Goal: Task Accomplishment & Management: Use online tool/utility

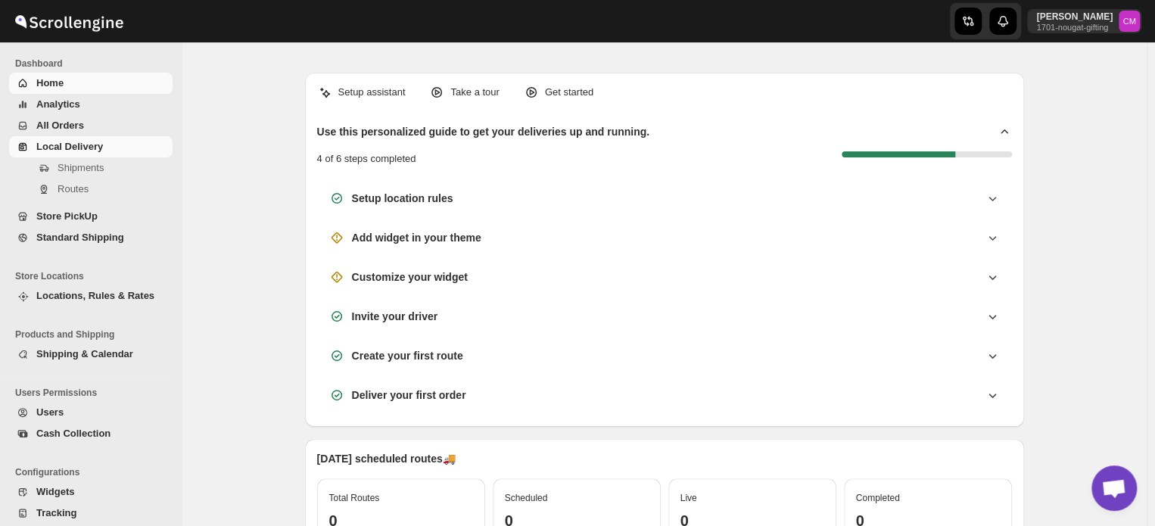
click at [149, 139] on span "Local Delivery" at bounding box center [102, 146] width 133 height 15
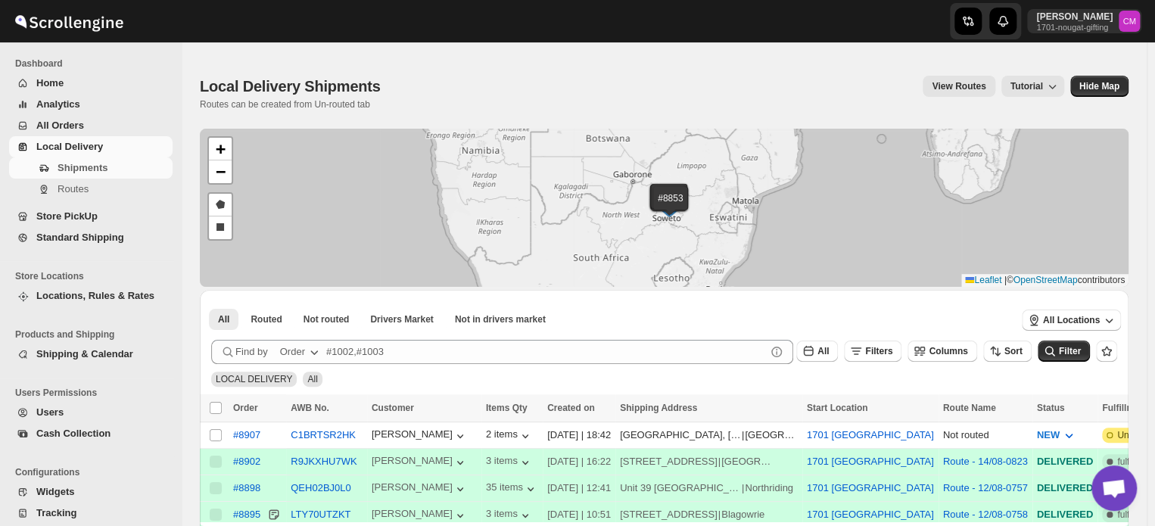
click at [67, 241] on span "Standard Shipping" at bounding box center [80, 237] width 88 height 11
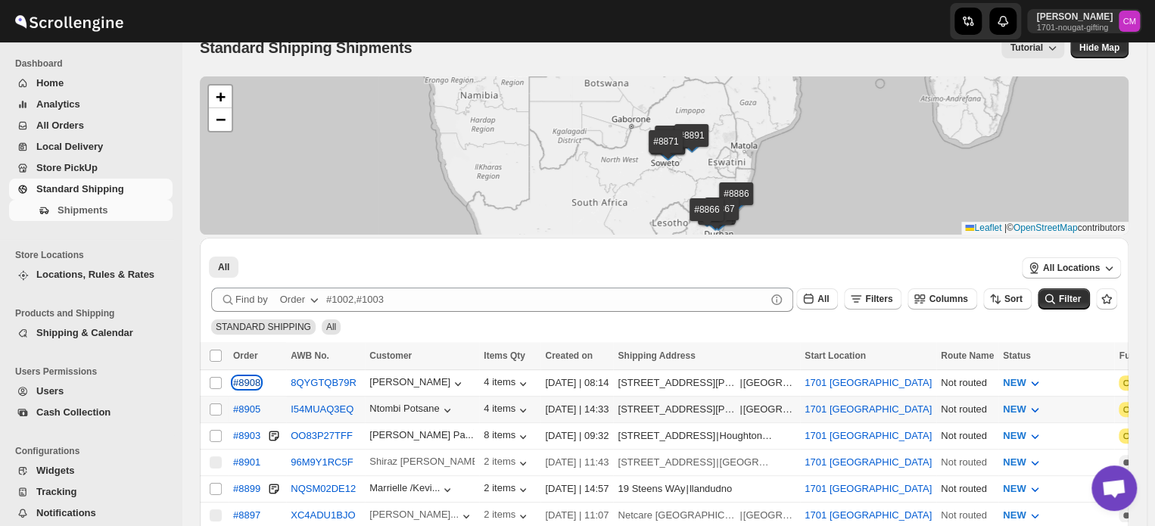
scroll to position [42, 0]
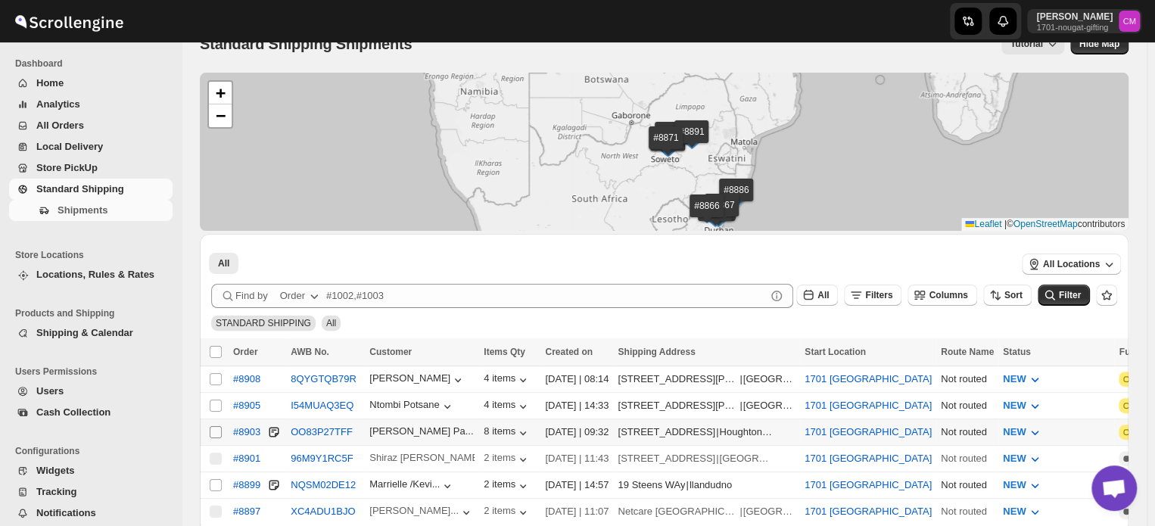
drag, startPoint x: 253, startPoint y: 413, endPoint x: 212, endPoint y: 426, distance: 42.9
click at [212, 426] on input "Select shipment" at bounding box center [216, 432] width 12 height 12
checkbox input "true"
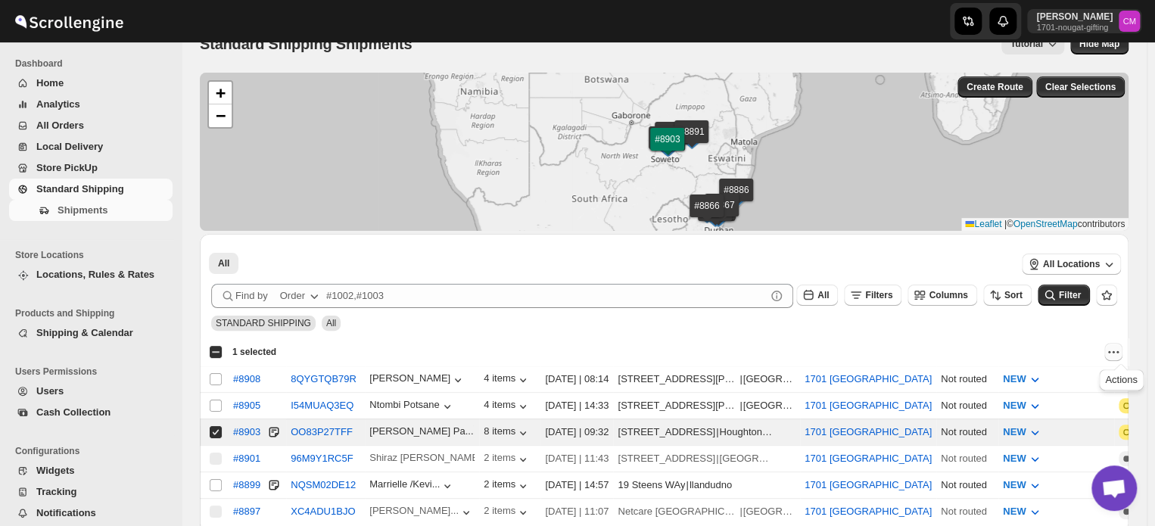
click at [1121, 354] on icon "Actions" at bounding box center [1113, 351] width 15 height 15
click at [1066, 381] on span "MOVE TO LOCAL DELIVERY" at bounding box center [1055, 380] width 131 height 11
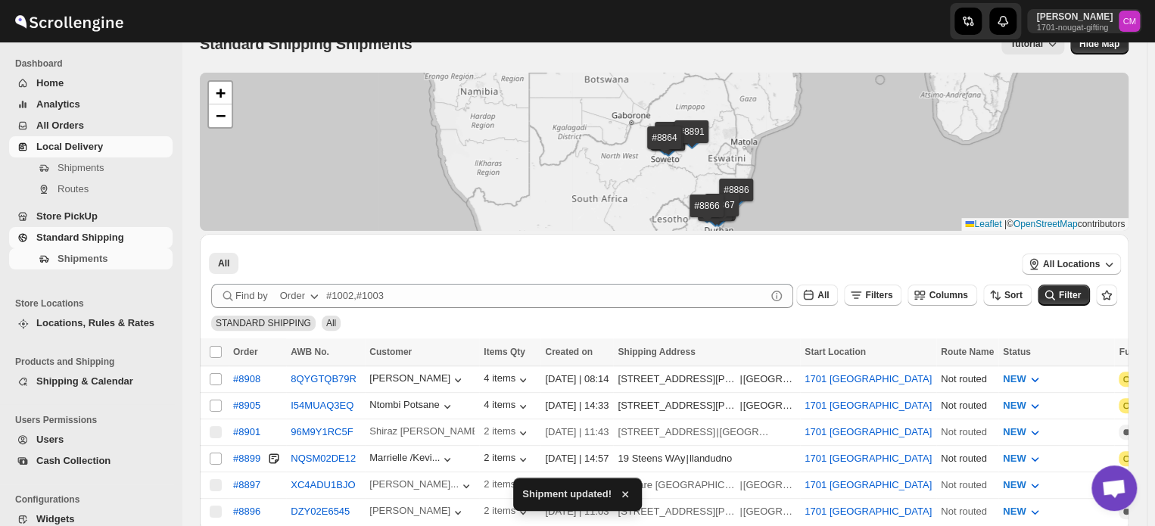
click at [110, 151] on span "Local Delivery" at bounding box center [102, 146] width 133 height 15
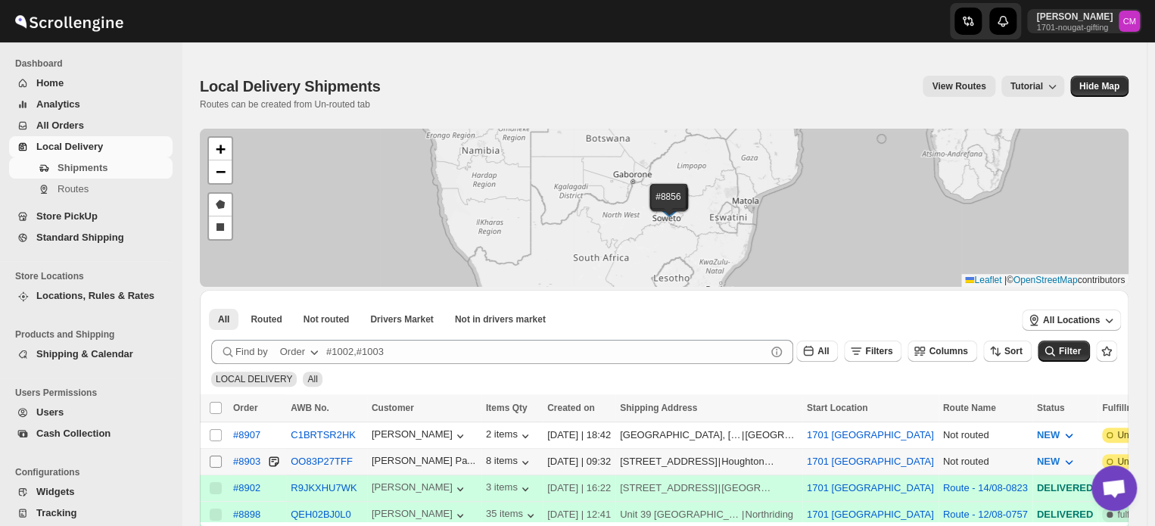
click at [215, 456] on input "Select shipment" at bounding box center [216, 462] width 12 height 12
checkbox input "true"
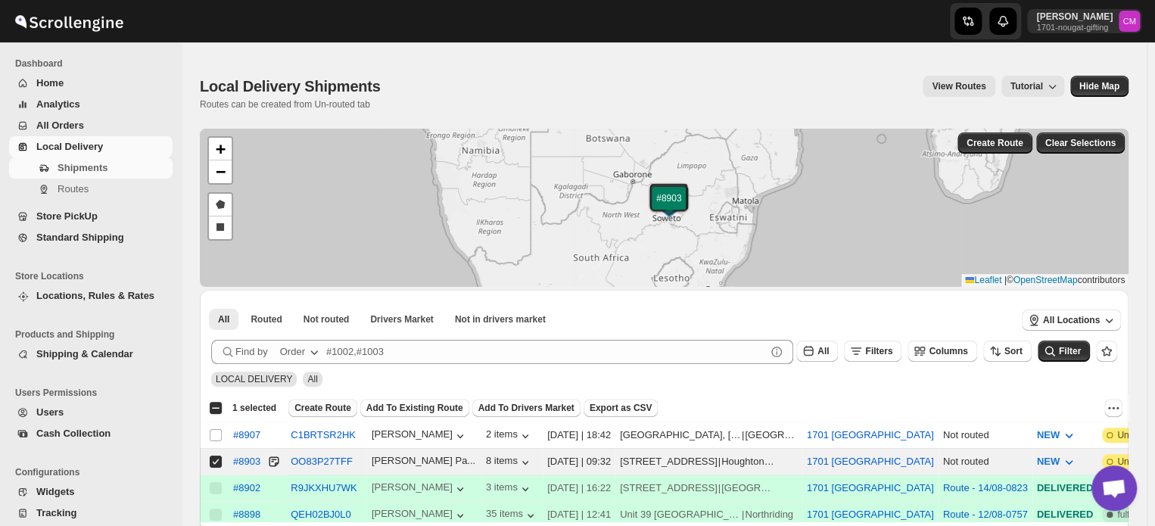
click at [307, 402] on span "Create Route" at bounding box center [322, 408] width 57 height 12
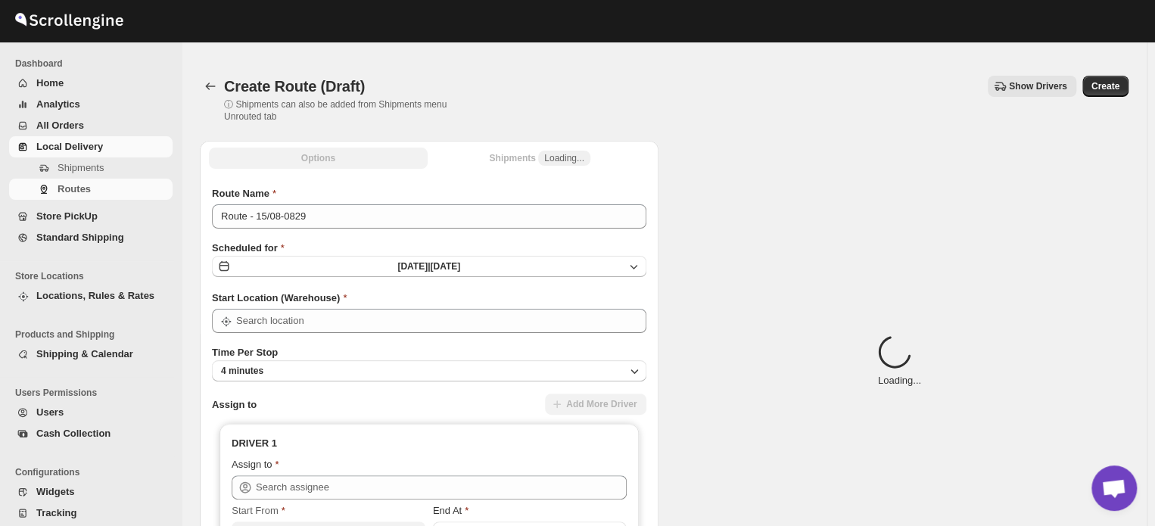
type input "1701 [GEOGRAPHIC_DATA]"
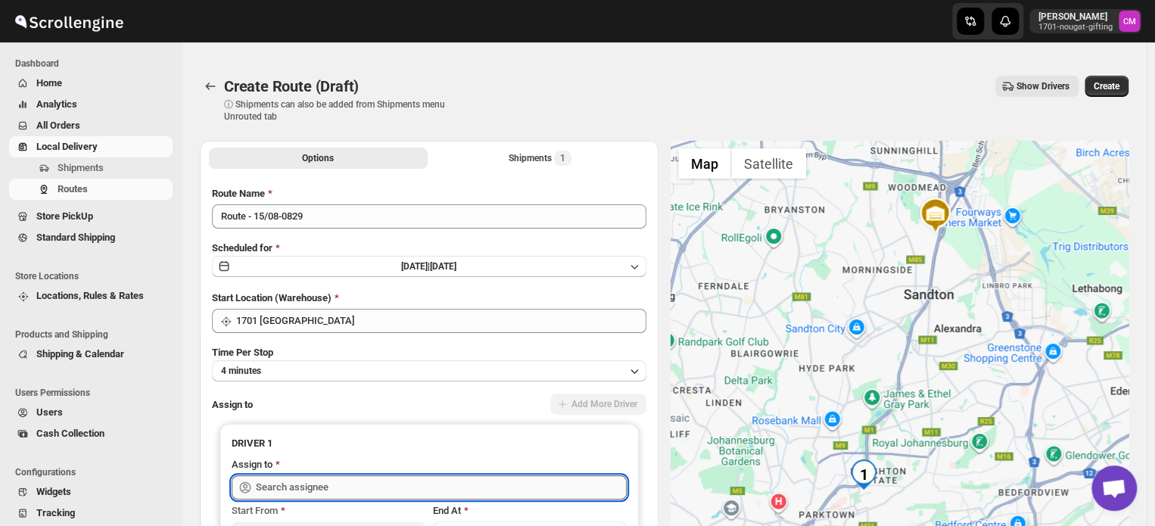
click at [276, 483] on input "text" at bounding box center [441, 487] width 371 height 24
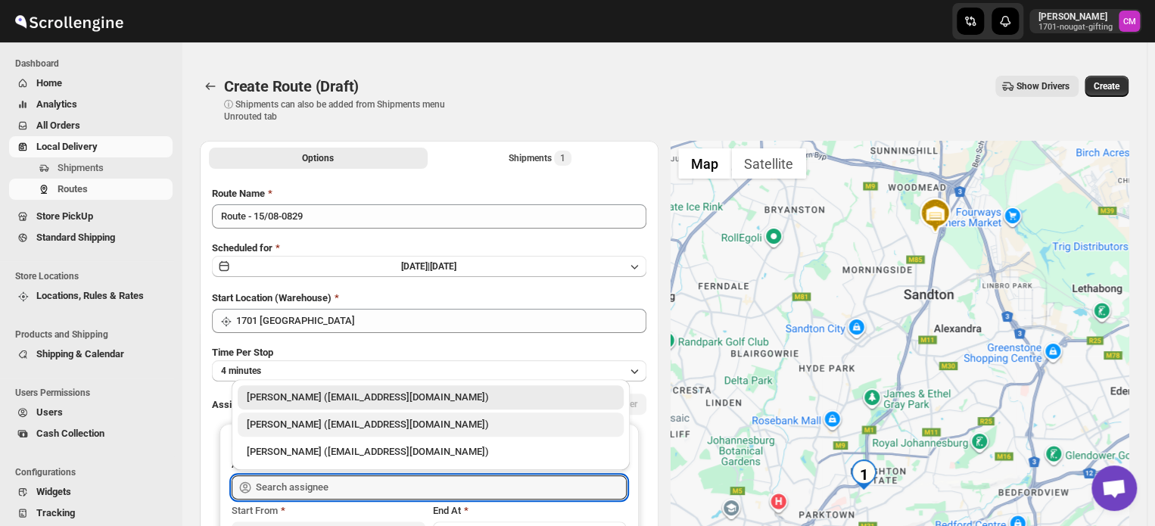
click at [278, 425] on div "[PERSON_NAME] ([EMAIL_ADDRESS][DOMAIN_NAME])" at bounding box center [431, 424] width 368 height 15
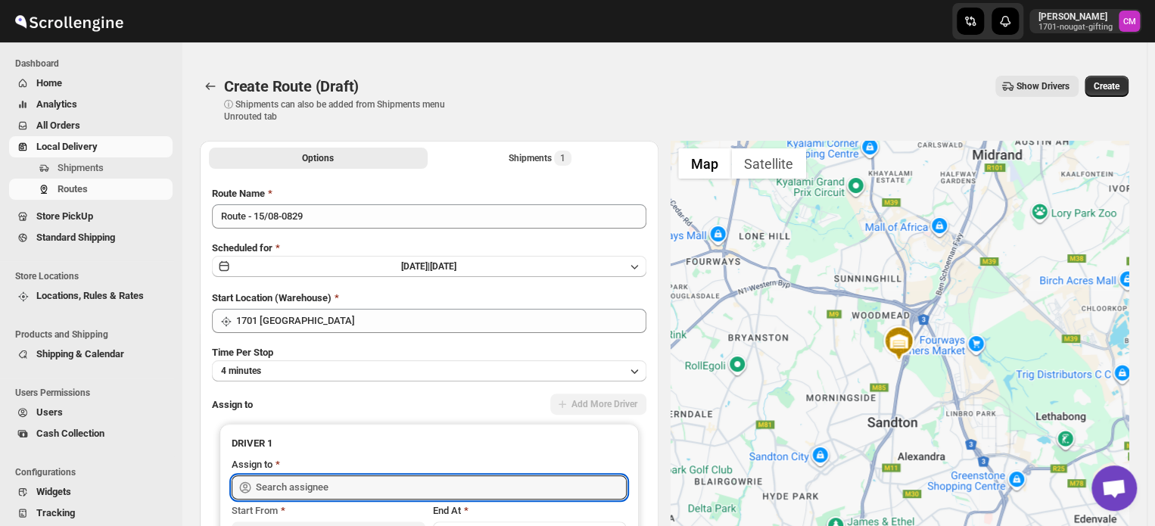
type input "[PERSON_NAME] ([EMAIL_ADDRESS][DOMAIN_NAME])"
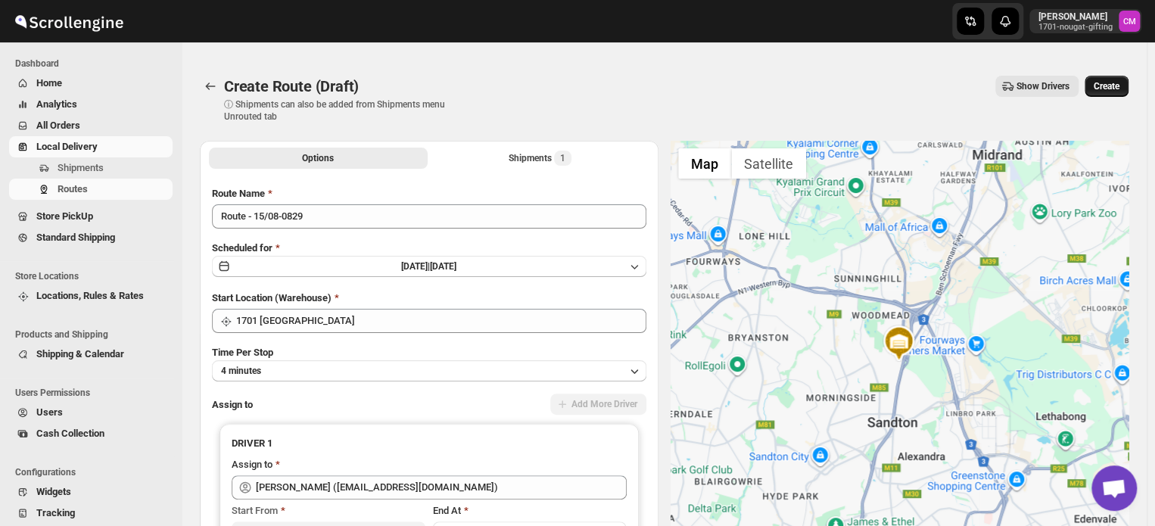
click at [1101, 89] on span "Create" at bounding box center [1107, 86] width 26 height 12
